Goal: Task Accomplishment & Management: Use online tool/utility

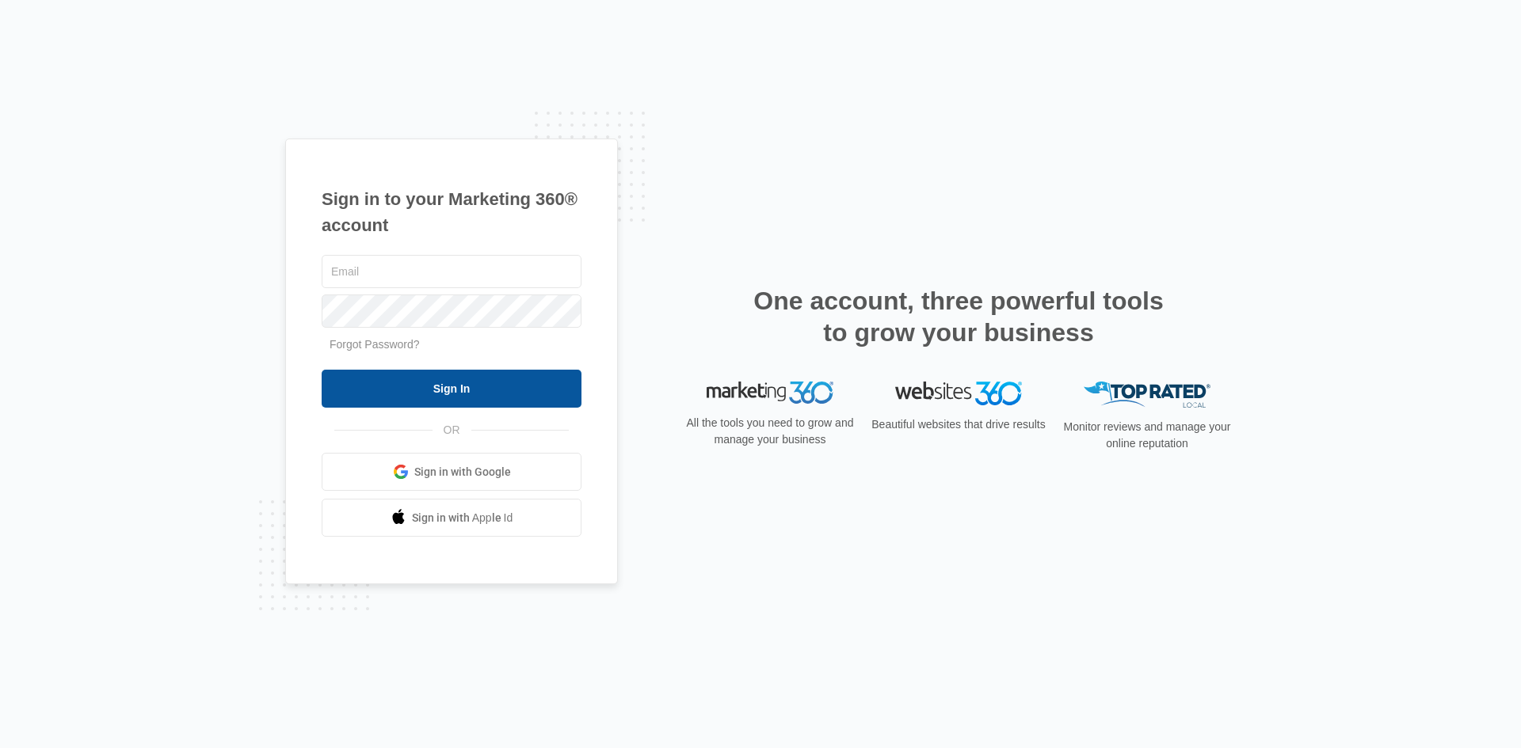
type input "[EMAIL_ADDRESS][PERSON_NAME][DOMAIN_NAME]"
click at [525, 386] on input "Sign In" at bounding box center [452, 389] width 260 height 38
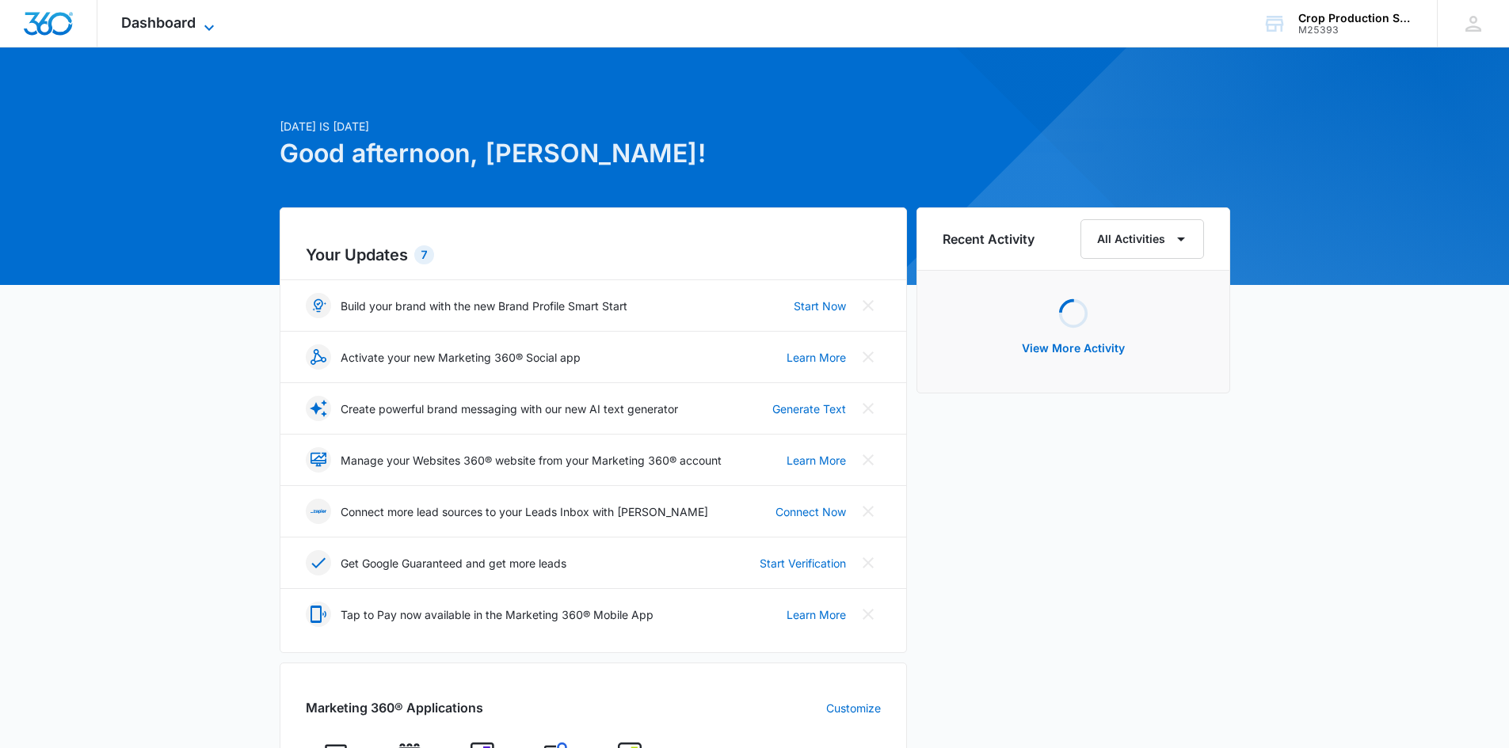
click at [207, 21] on icon at bounding box center [209, 27] width 19 height 19
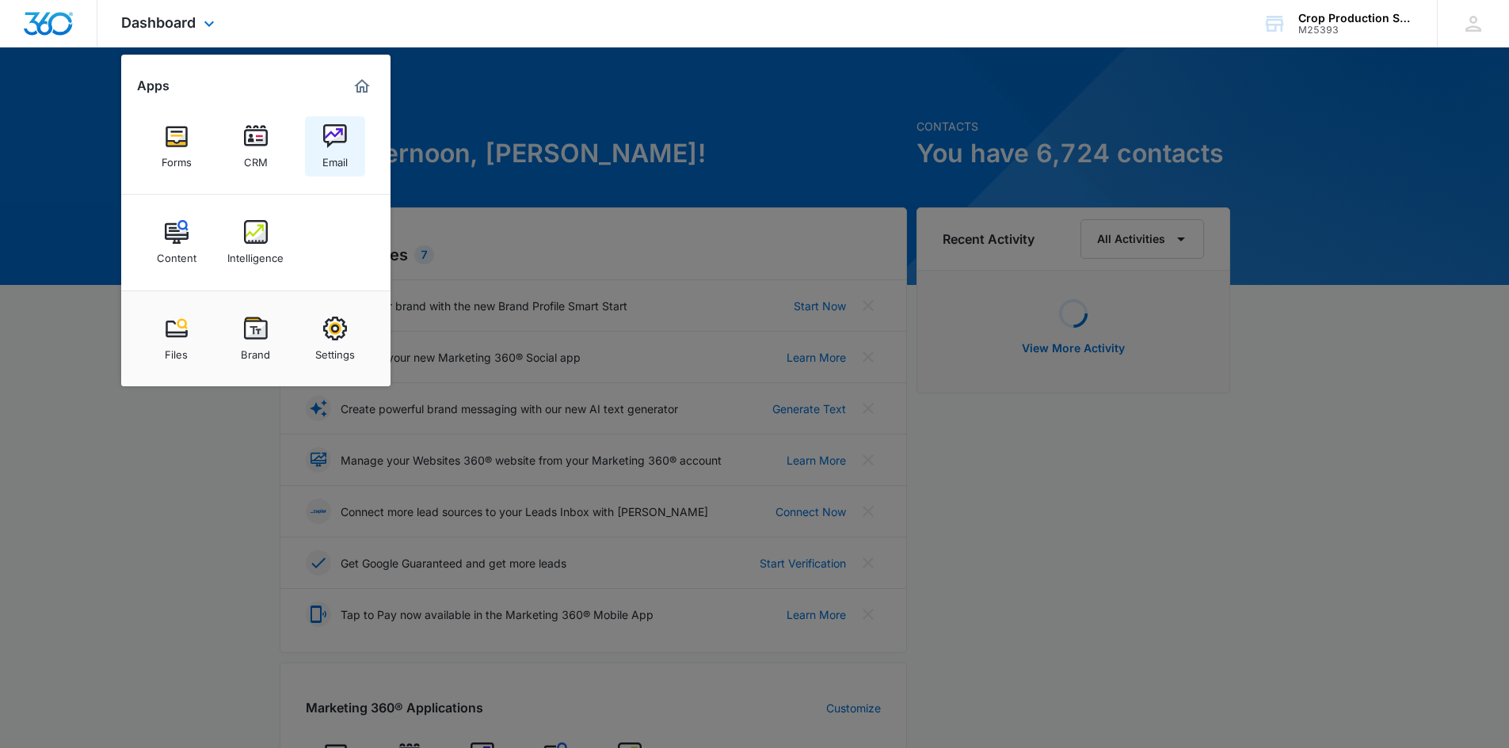
click at [326, 158] on div "Email" at bounding box center [334, 158] width 25 height 21
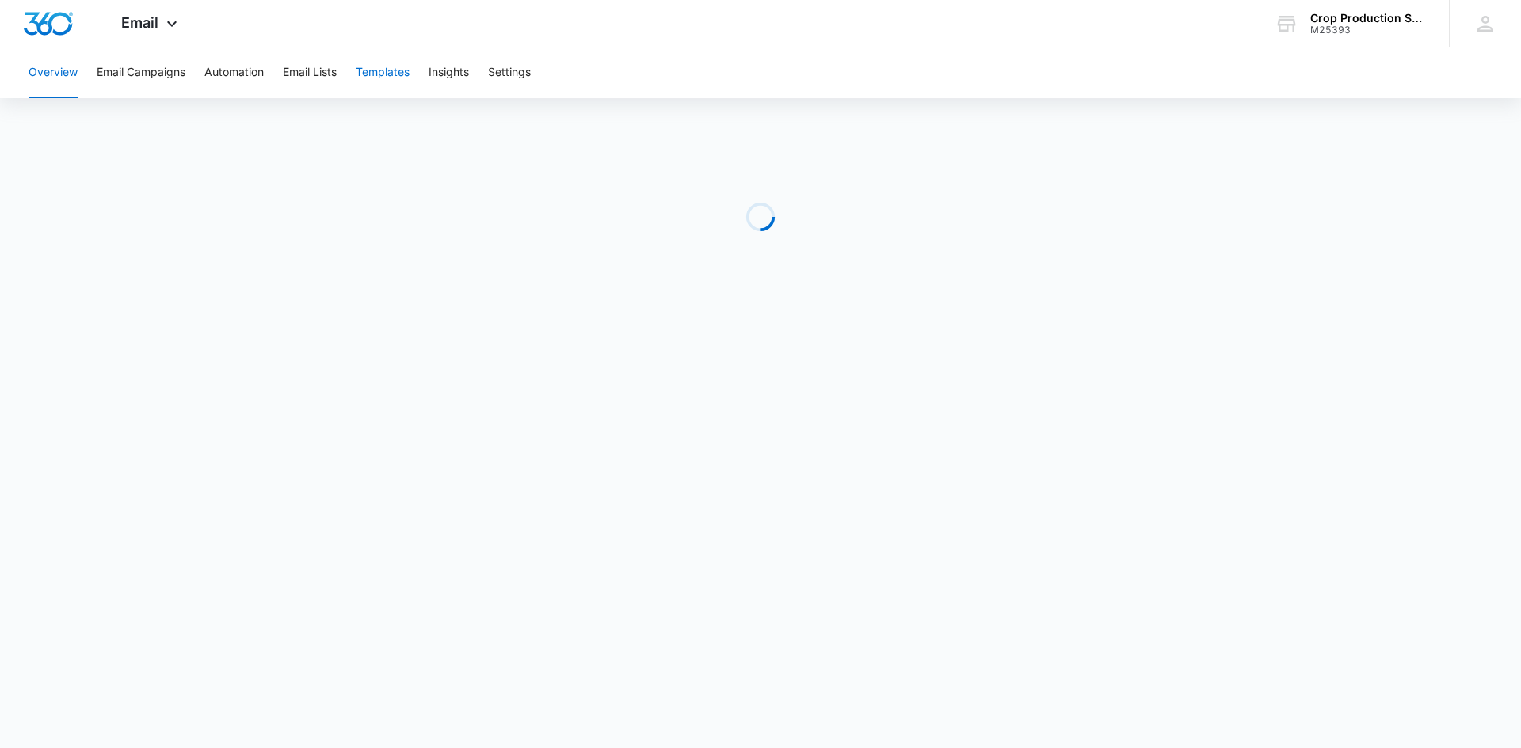
click at [384, 71] on button "Templates" at bounding box center [383, 73] width 54 height 51
